Goal: Information Seeking & Learning: Find specific fact

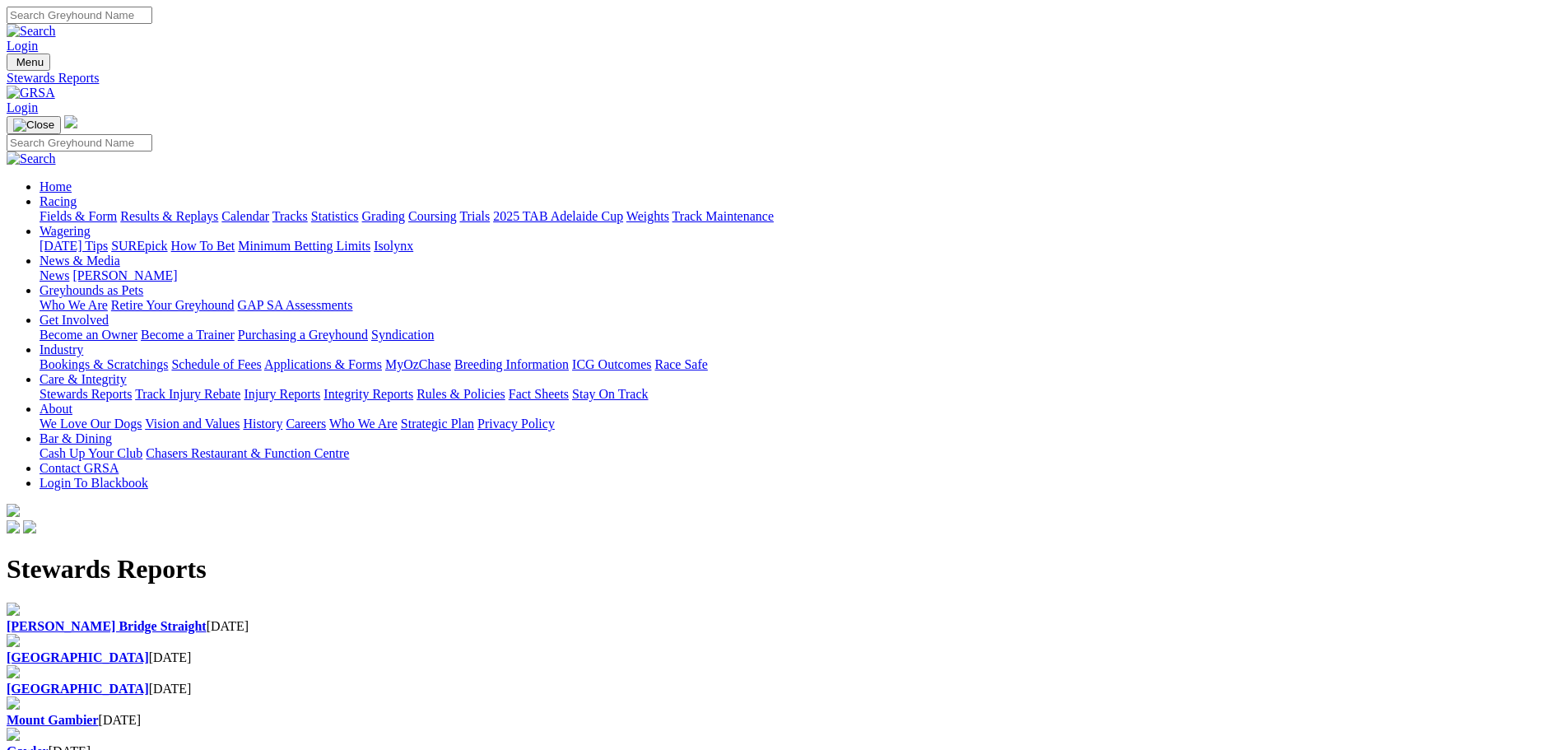
click at [733, 682] on div "[GEOGRAPHIC_DATA] [DATE]" at bounding box center [784, 690] width 1555 height 15
click at [520, 650] on div "Angle Park 23 Sep 2025" at bounding box center [784, 658] width 1555 height 15
click at [500, 554] on h1 "Stewards Reports" at bounding box center [784, 569] width 1555 height 30
click at [508, 634] on div "Angle Park 23 Sep 2025" at bounding box center [784, 649] width 1555 height 31
click at [207, 619] on b "[PERSON_NAME] Bridge Straight" at bounding box center [106, 626] width 200 height 14
